Goal: Information Seeking & Learning: Learn about a topic

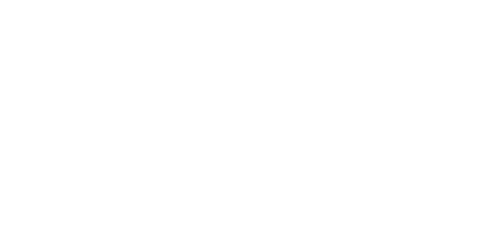
select select "******"
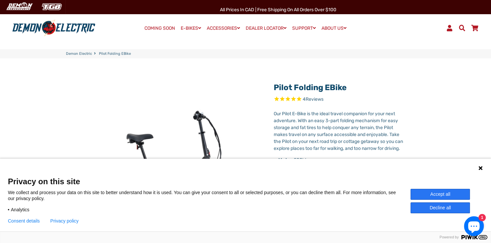
click at [479, 167] on icon at bounding box center [481, 168] width 4 height 4
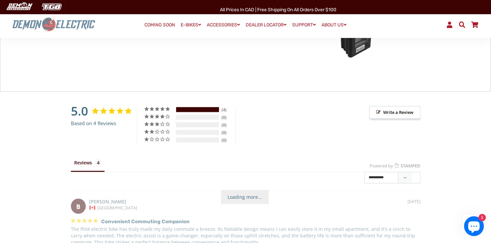
scroll to position [957, 0]
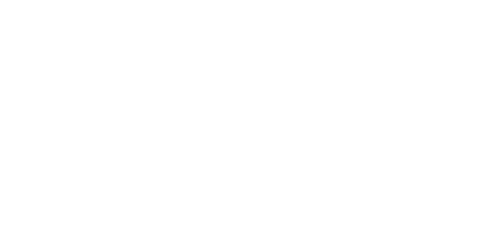
select select "******"
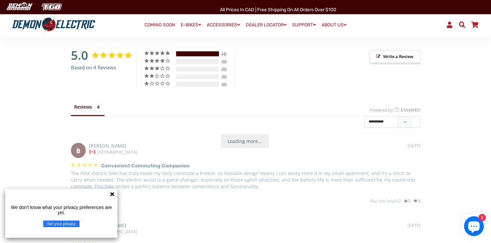
scroll to position [1254, 0]
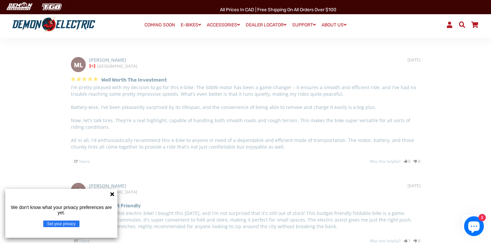
click at [112, 194] on icon at bounding box center [112, 194] width 4 height 4
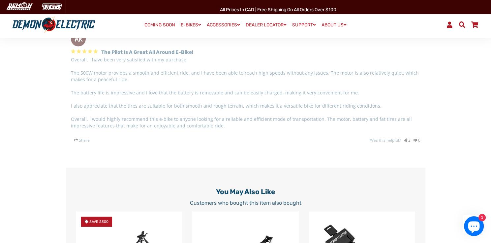
scroll to position [1484, 0]
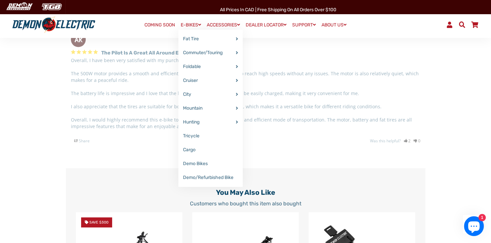
click at [195, 23] on link "E-BIKES" at bounding box center [191, 25] width 25 height 10
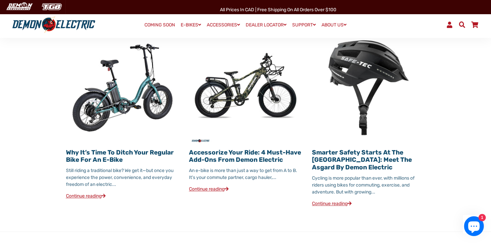
scroll to position [693, 0]
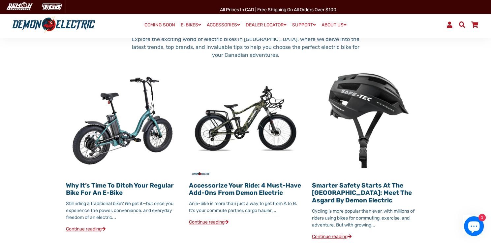
click at [99, 128] on img at bounding box center [122, 120] width 113 height 113
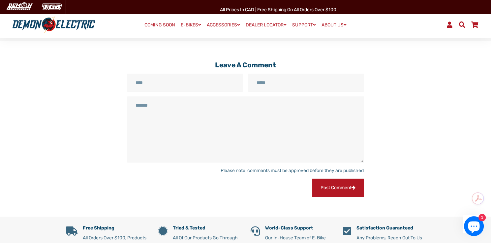
scroll to position [660, 0]
